Goal: Check status: Check status

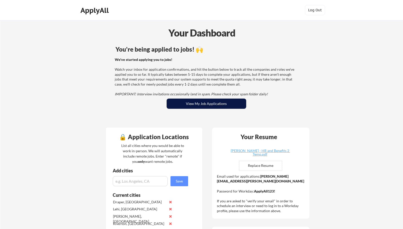
click at [211, 105] on button "View My Job Applications" at bounding box center [206, 104] width 79 height 10
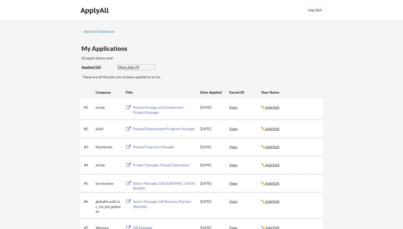
click at [125, 70] on div "More Jobs (9)" at bounding box center [136, 67] width 37 height 5
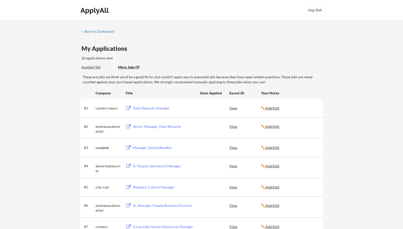
click at [92, 68] on div "Applied (26)" at bounding box center [97, 67] width 33 height 5
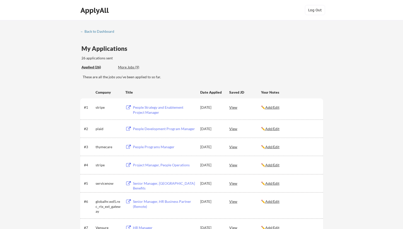
click at [235, 130] on div "View" at bounding box center [245, 128] width 32 height 9
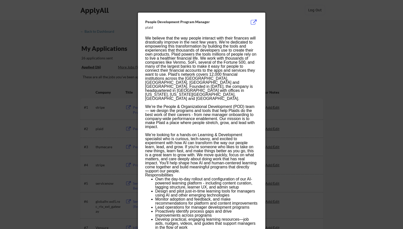
click at [120, 37] on div at bounding box center [201, 114] width 403 height 229
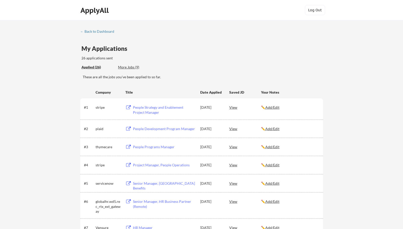
click at [234, 148] on div "View" at bounding box center [245, 146] width 32 height 9
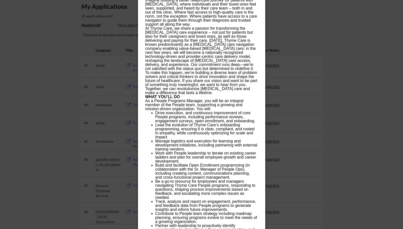
scroll to position [50, 0]
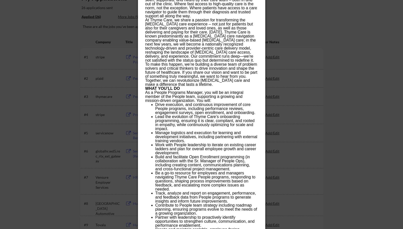
click at [323, 30] on div at bounding box center [201, 114] width 403 height 229
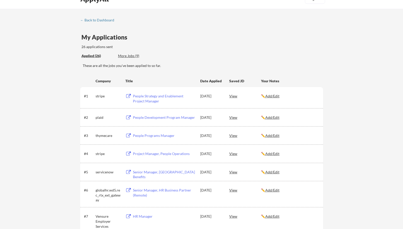
scroll to position [0, 0]
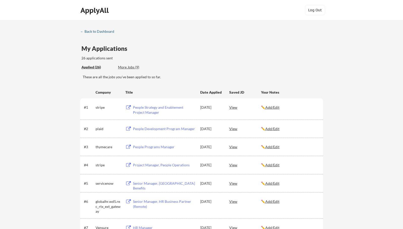
click at [99, 31] on div "← Back to Dashboard" at bounding box center [99, 32] width 38 height 4
